Goal: Task Accomplishment & Management: Manage account settings

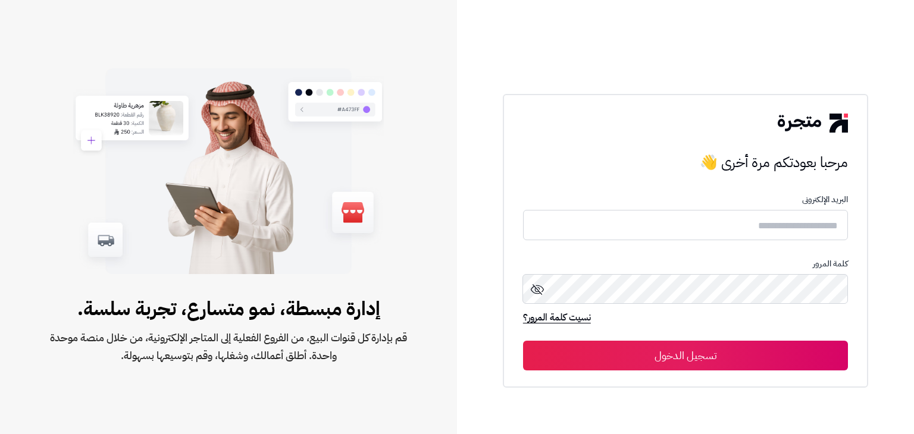
drag, startPoint x: 763, startPoint y: 242, endPoint x: 759, endPoint y: 236, distance: 6.4
click at [759, 236] on form "البريد الإلكترونى كلمة المرور نسيت كلمة المرور؟ تسجيل الدخول" at bounding box center [685, 283] width 325 height 176
click at [759, 236] on input "text" at bounding box center [685, 225] width 325 height 32
type input "**********"
click at [697, 346] on button "تسجيل الدخول" at bounding box center [685, 356] width 325 height 30
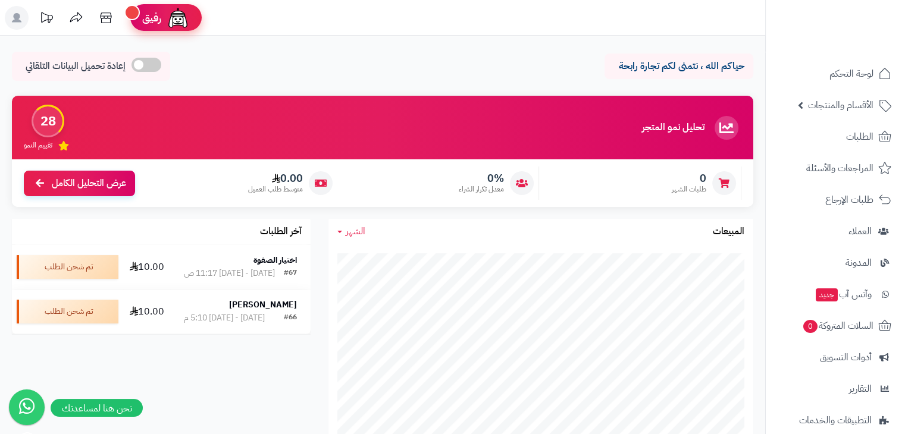
click at [165, 14] on div "رفيق" at bounding box center [166, 18] width 48 height 24
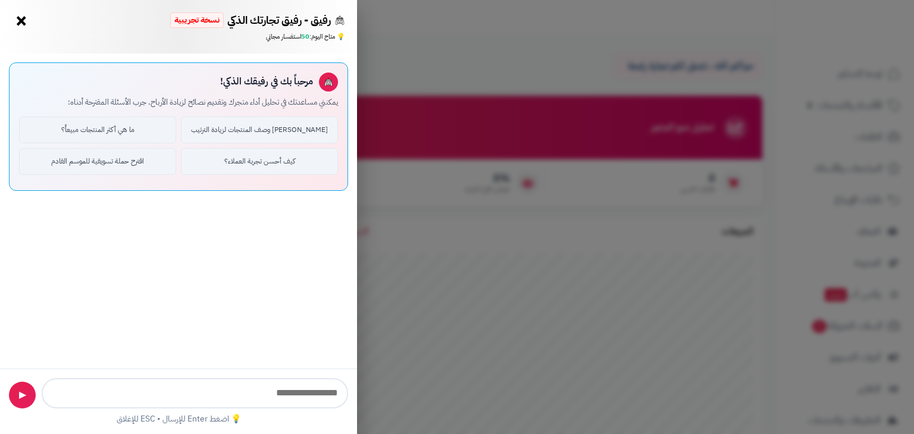
click at [29, 24] on button "×" at bounding box center [21, 20] width 19 height 19
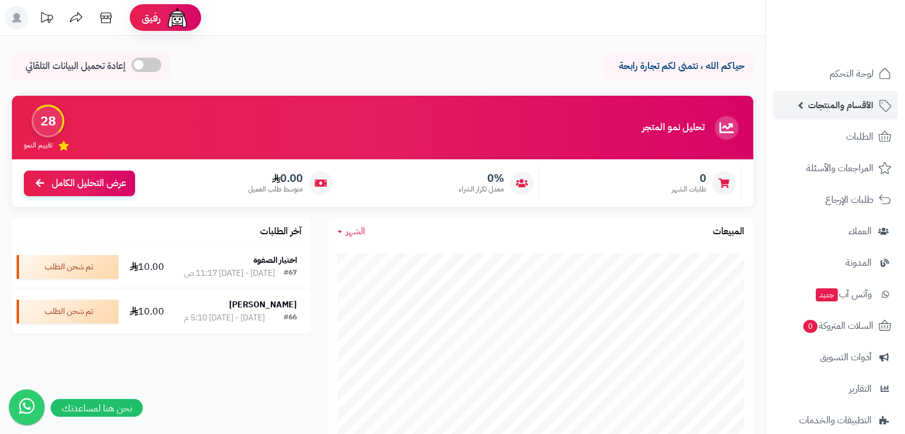
click at [863, 107] on span "الأقسام والمنتجات" at bounding box center [840, 105] width 65 height 17
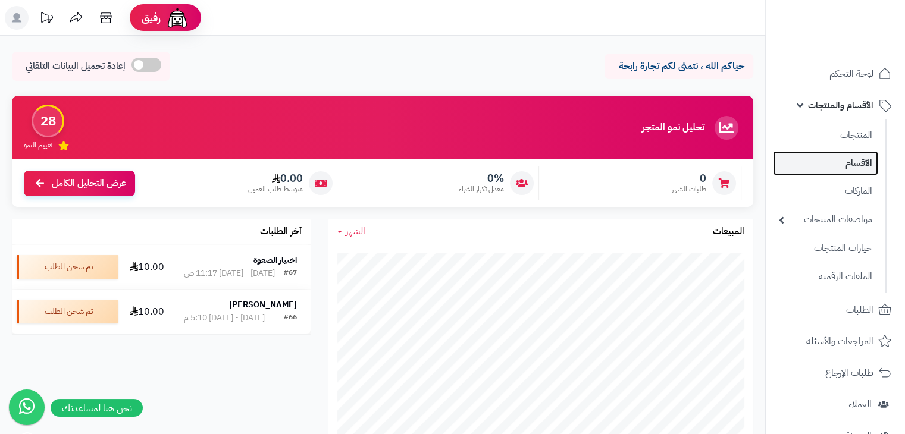
click at [865, 156] on link "الأقسام" at bounding box center [825, 163] width 105 height 24
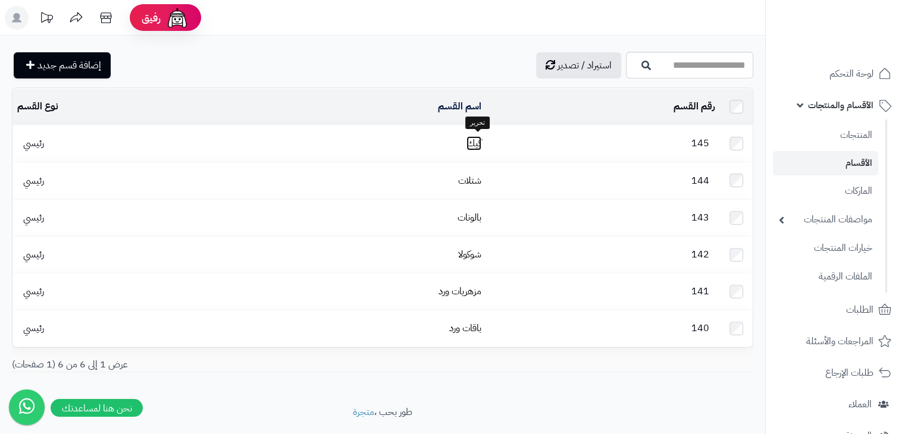
click at [480, 142] on link "كيك" at bounding box center [474, 143] width 15 height 14
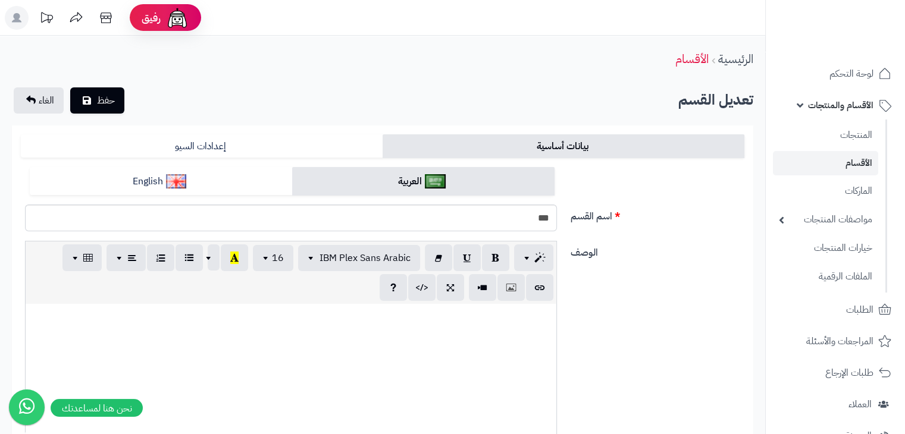
scroll to position [445, 0]
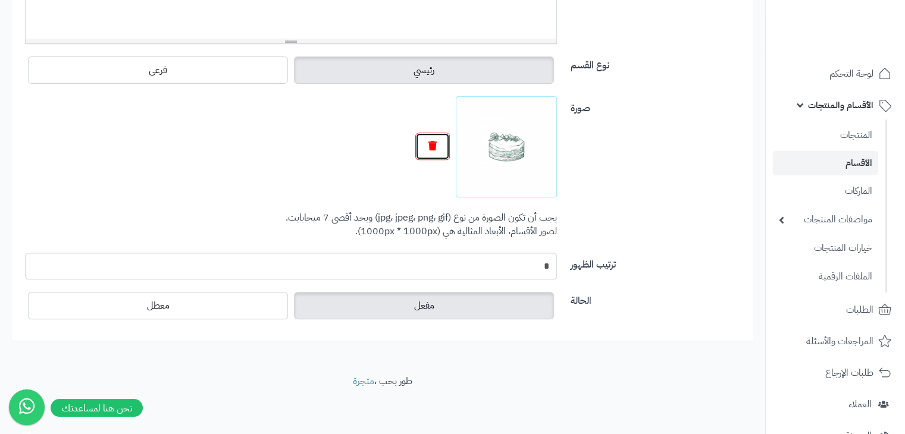
click at [433, 153] on button "button" at bounding box center [432, 146] width 35 height 27
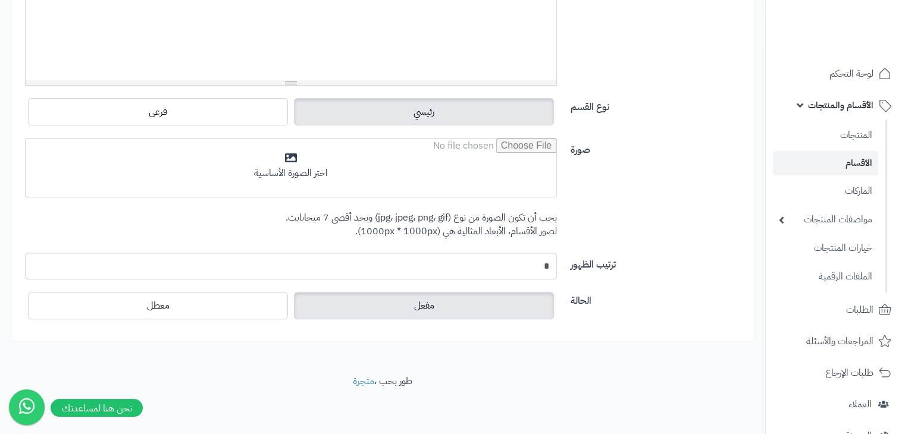
scroll to position [403, 0]
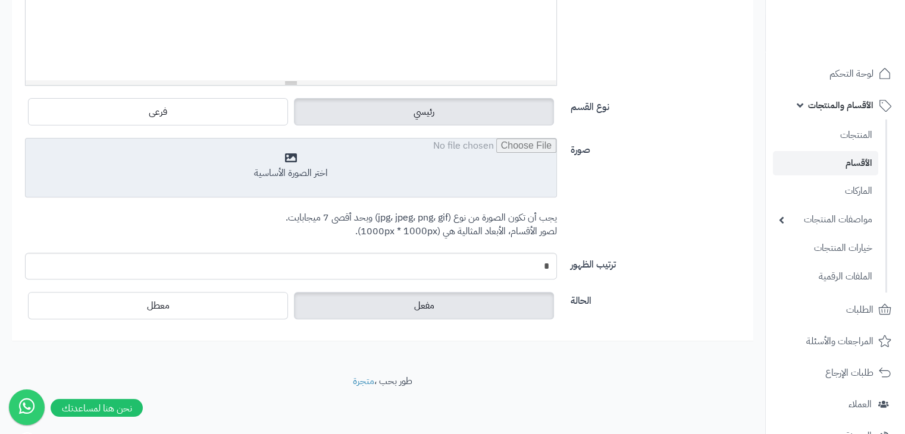
click at [419, 171] on input "file" at bounding box center [291, 169] width 531 height 60
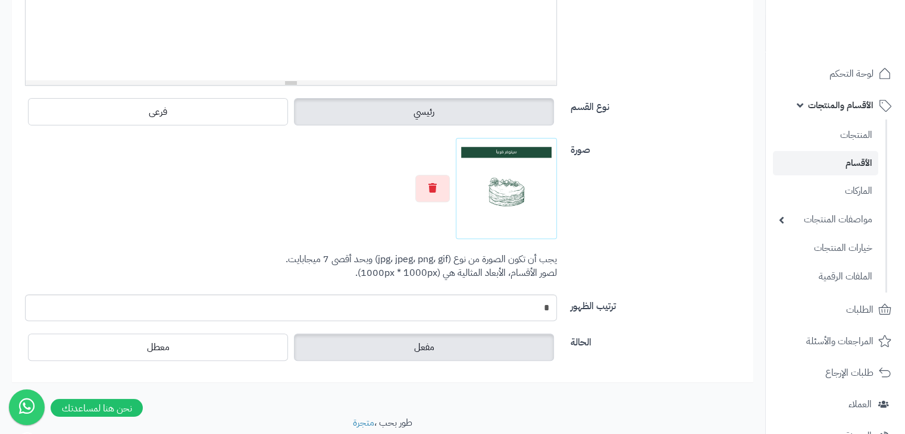
click at [617, 154] on label "صورة" at bounding box center [657, 147] width 183 height 19
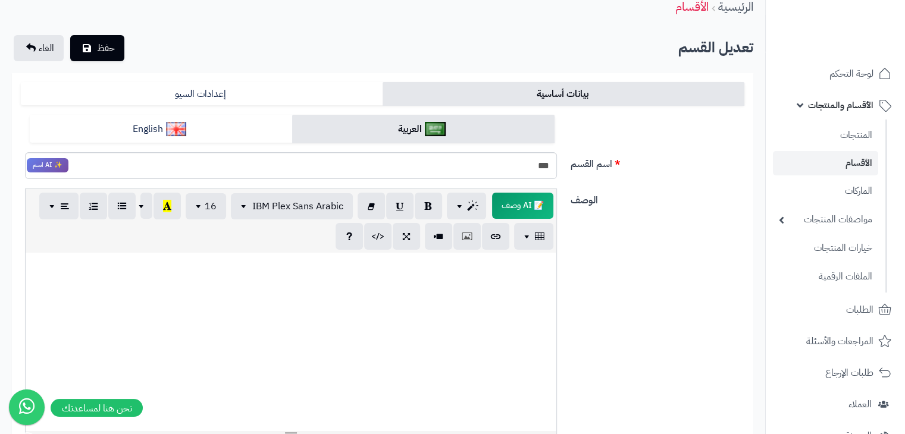
scroll to position [0, 0]
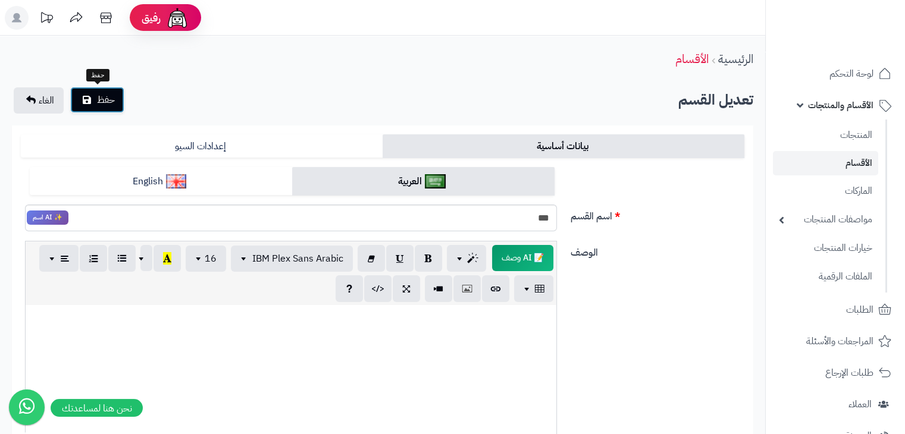
click at [119, 96] on button "حفظ" at bounding box center [97, 100] width 54 height 26
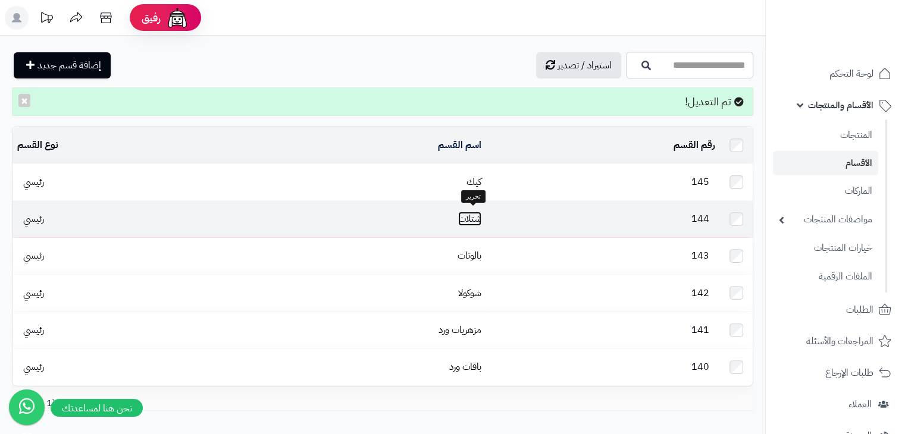
click at [470, 217] on link "شتلات" at bounding box center [469, 219] width 23 height 14
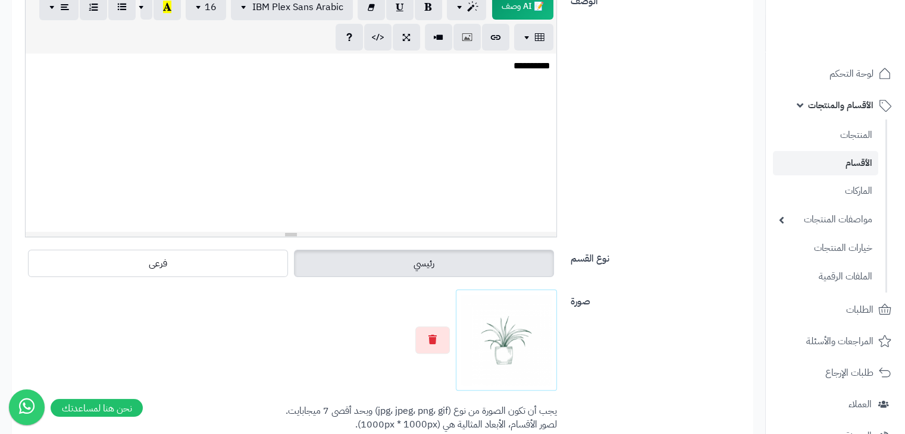
scroll to position [445, 0]
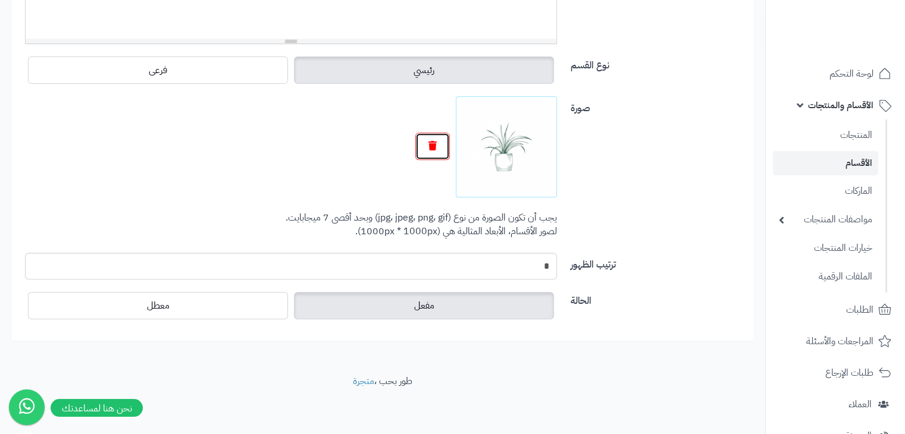
click at [449, 149] on button "button" at bounding box center [432, 146] width 35 height 27
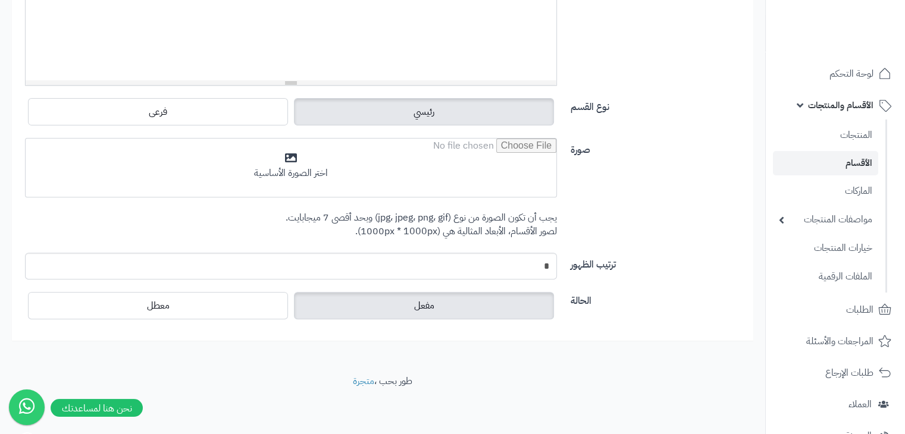
scroll to position [403, 0]
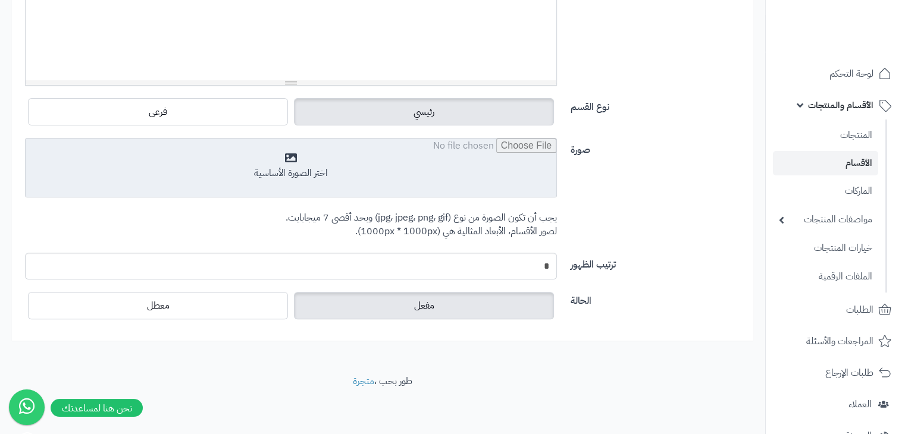
click at [490, 165] on input "file" at bounding box center [291, 169] width 531 height 60
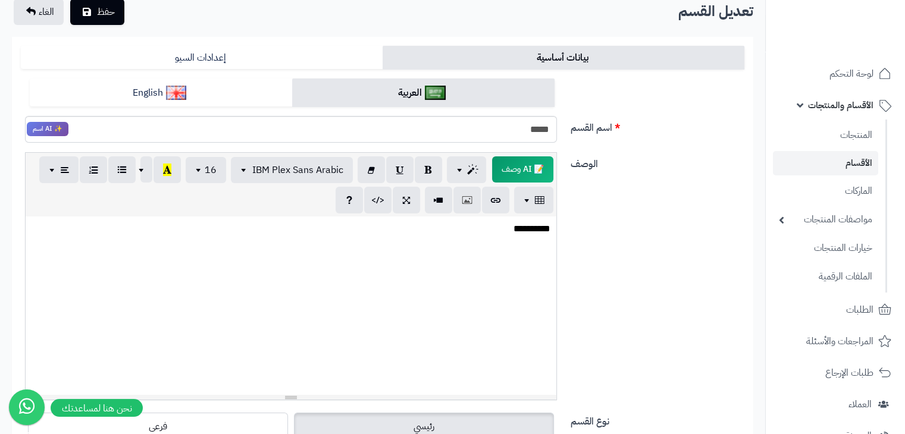
scroll to position [0, 0]
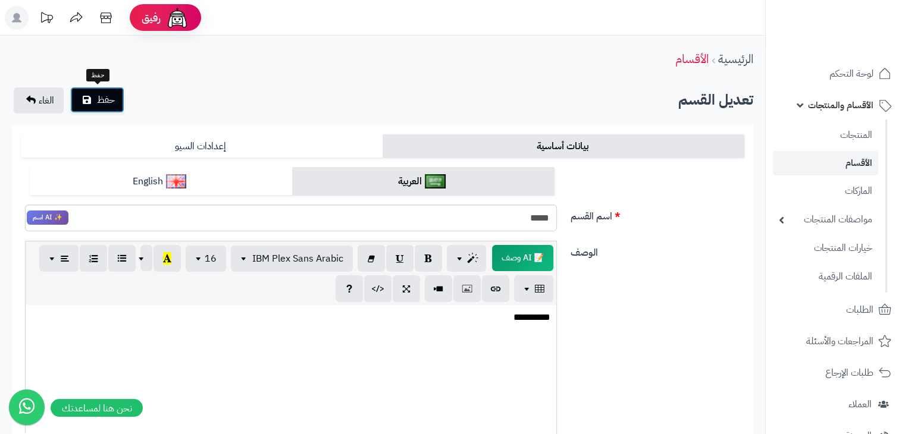
click at [121, 110] on button "حفظ" at bounding box center [97, 100] width 54 height 26
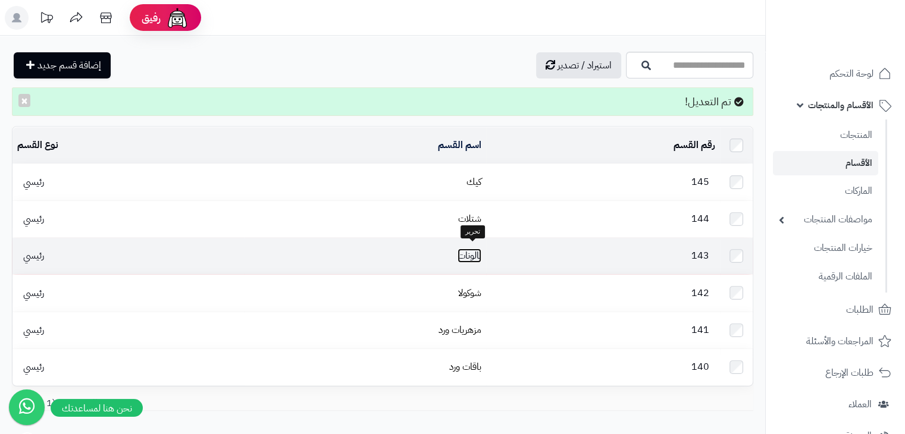
click at [472, 253] on link "بالونات" at bounding box center [470, 256] width 24 height 14
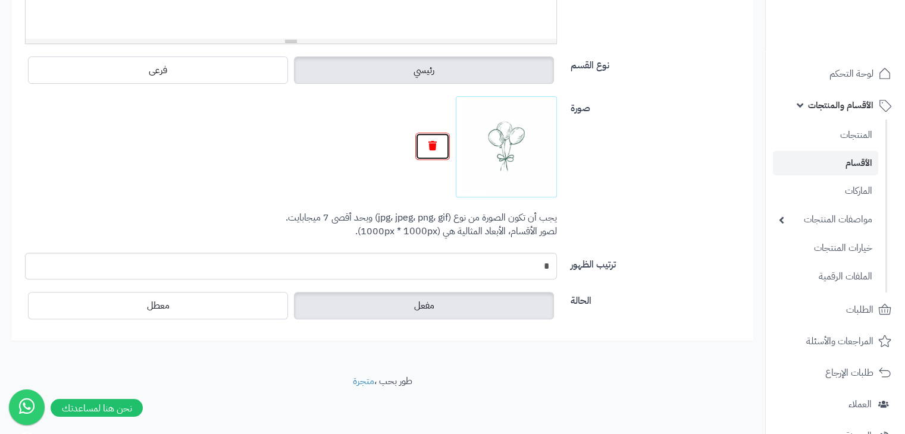
click at [441, 140] on button "button" at bounding box center [432, 146] width 35 height 27
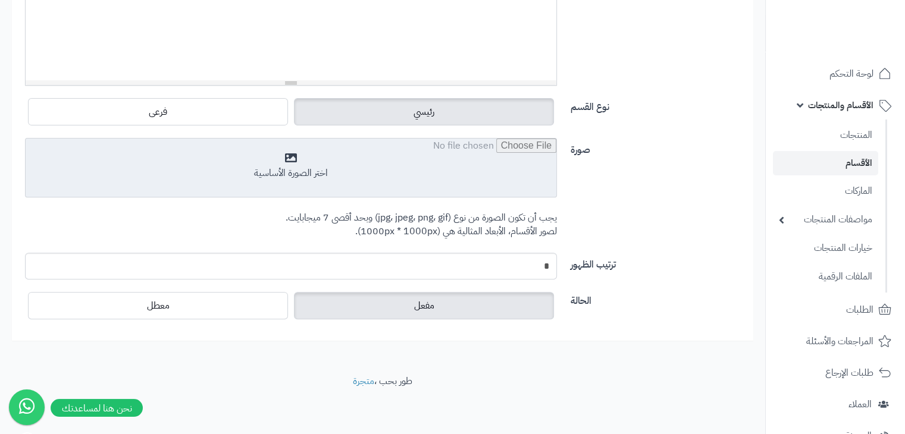
scroll to position [403, 0]
click at [528, 142] on input "file" at bounding box center [291, 169] width 531 height 60
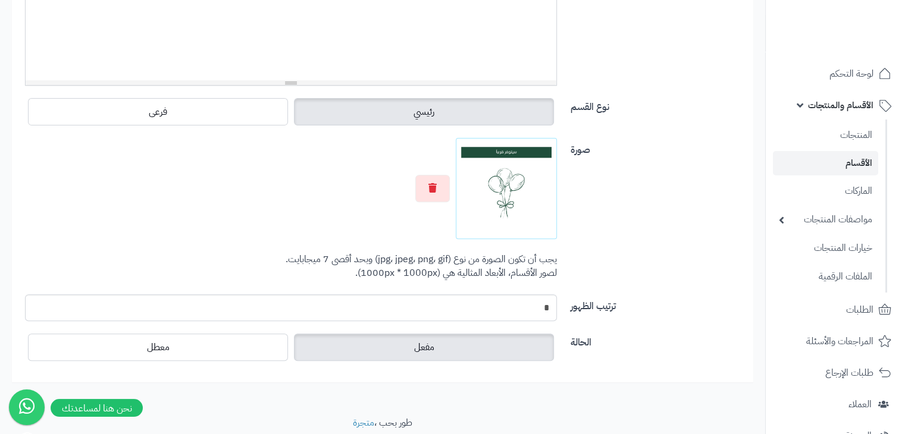
scroll to position [0, 0]
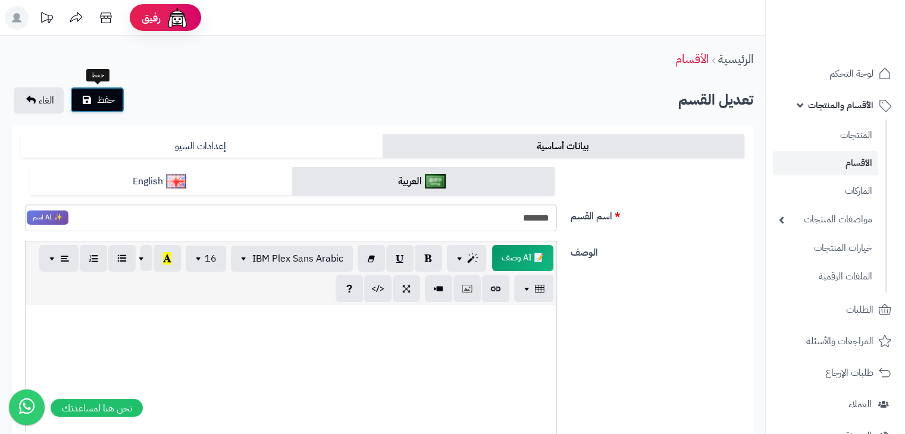
click at [93, 87] on button "حفظ" at bounding box center [97, 100] width 54 height 26
